Goal: Task Accomplishment & Management: Use online tool/utility

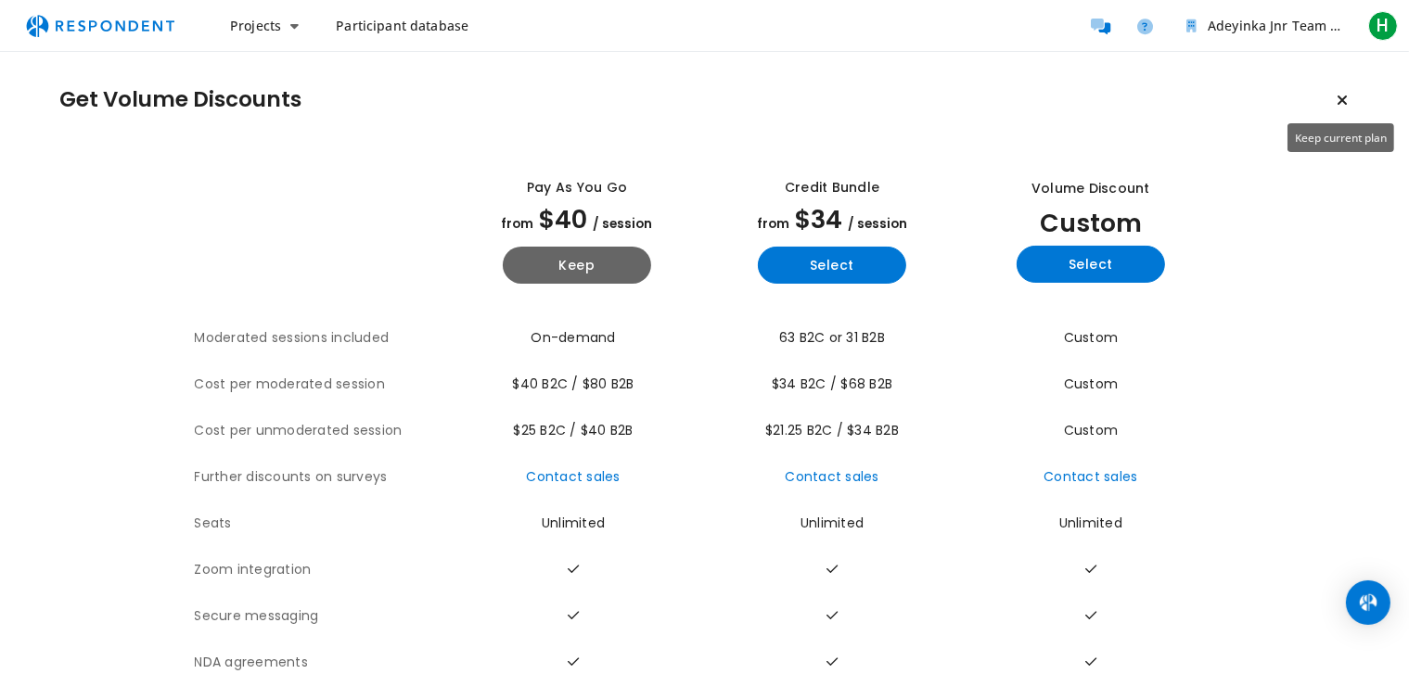
click at [1341, 97] on icon "Keep current plan" at bounding box center [1342, 100] width 11 height 15
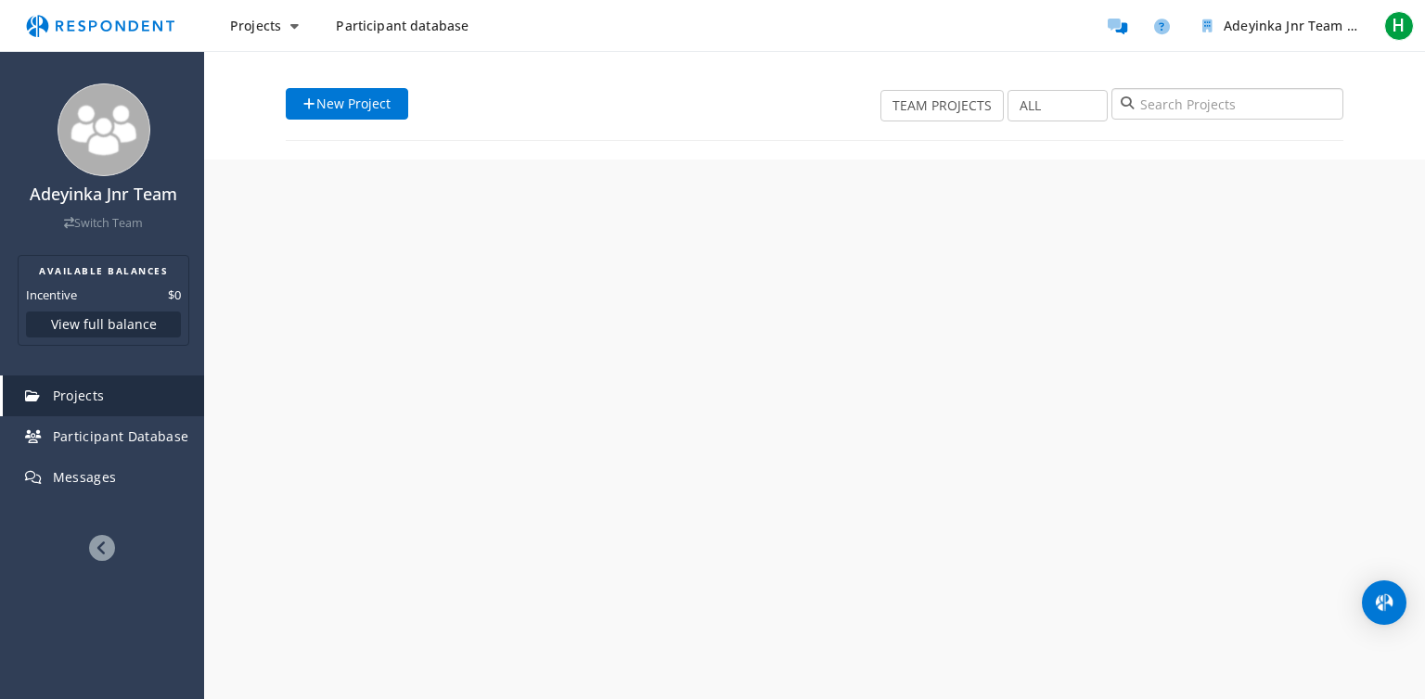
click at [1341, 97] on input "search" at bounding box center [1227, 104] width 232 height 32
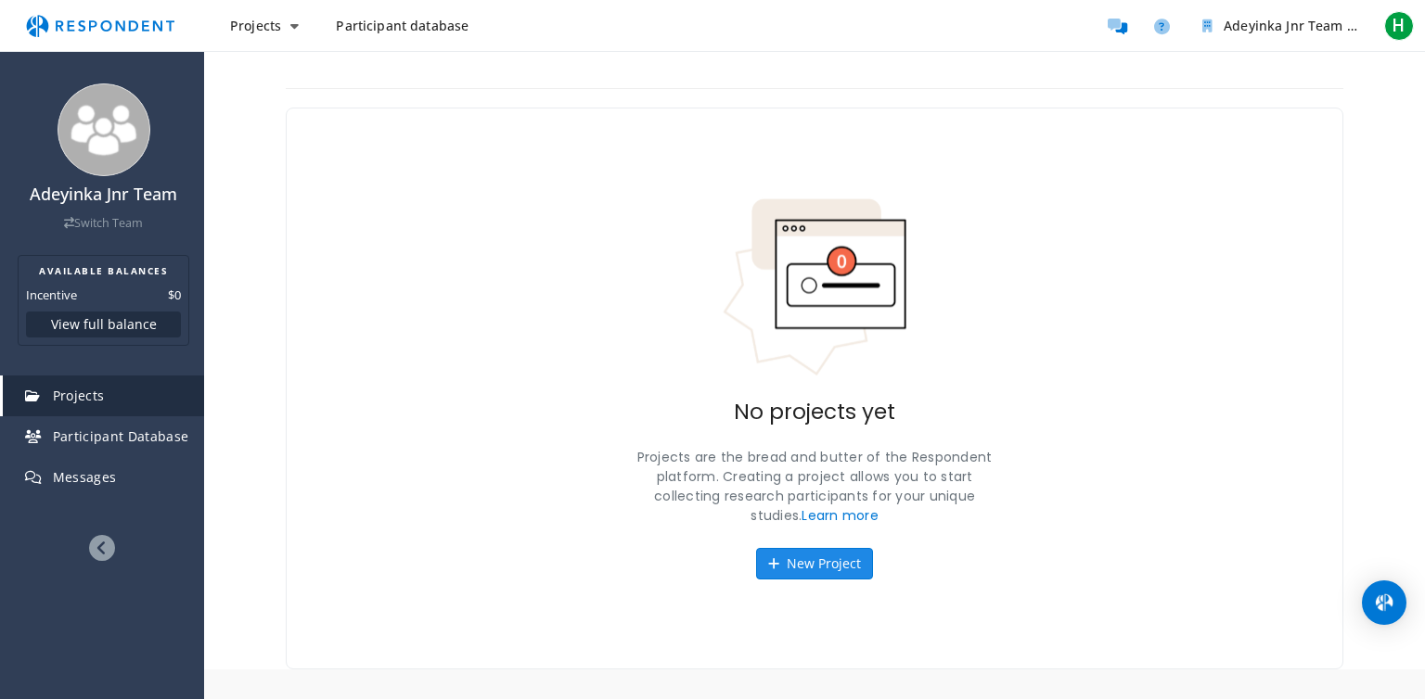
click at [841, 548] on button "New Project" at bounding box center [814, 564] width 117 height 32
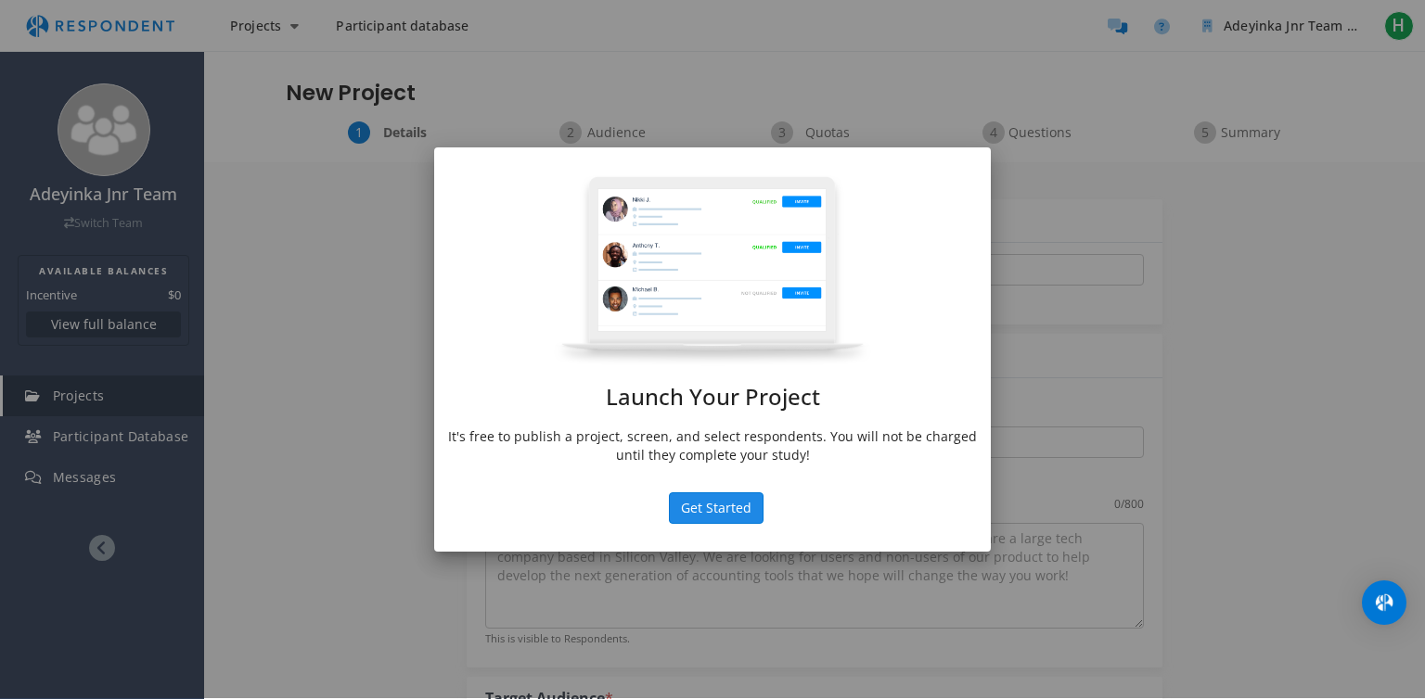
click at [720, 501] on button "Get Started" at bounding box center [716, 509] width 95 height 32
